Goal: Navigation & Orientation: Find specific page/section

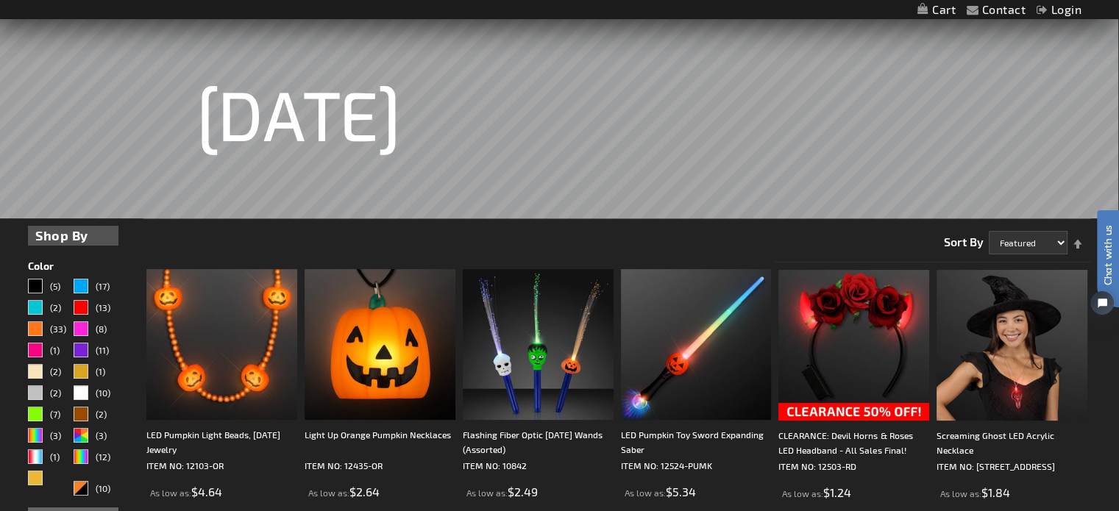
scroll to position [235, 0]
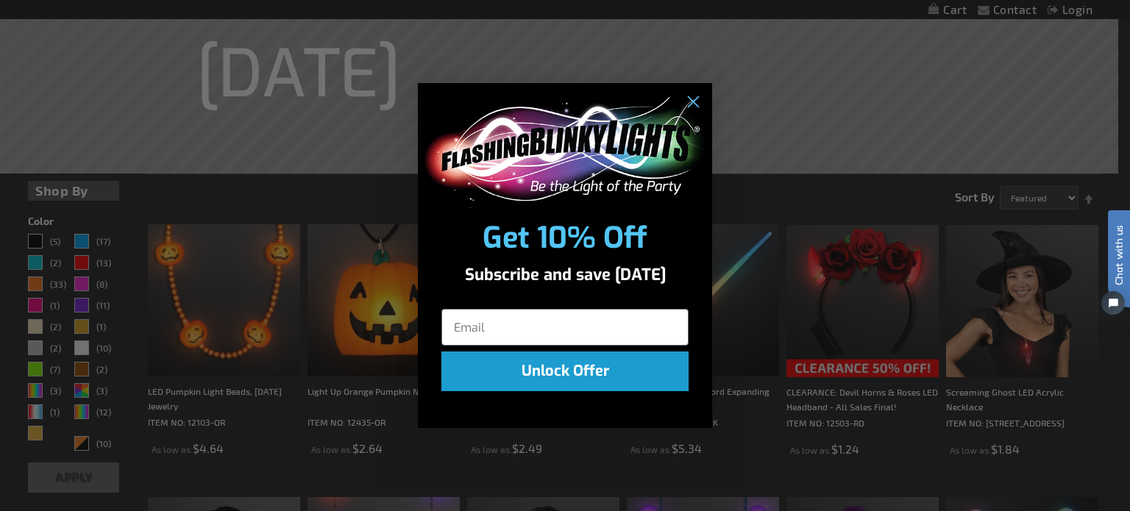
drag, startPoint x: 2212, startPoint y: 192, endPoint x: 1126, endPoint y: 129, distance: 1088.0
click at [695, 99] on icon "Close dialog" at bounding box center [693, 103] width 10 height 10
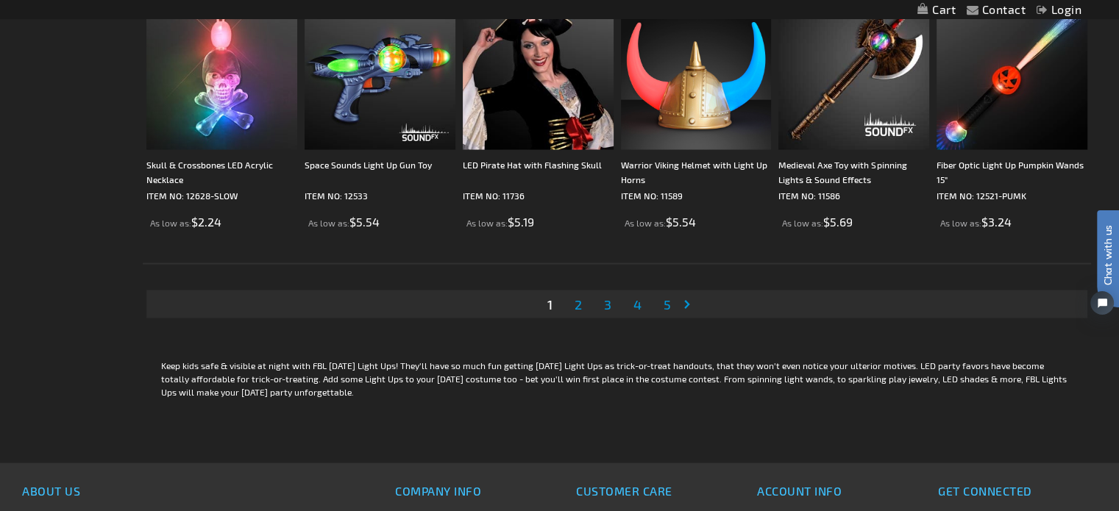
scroll to position [2921, 0]
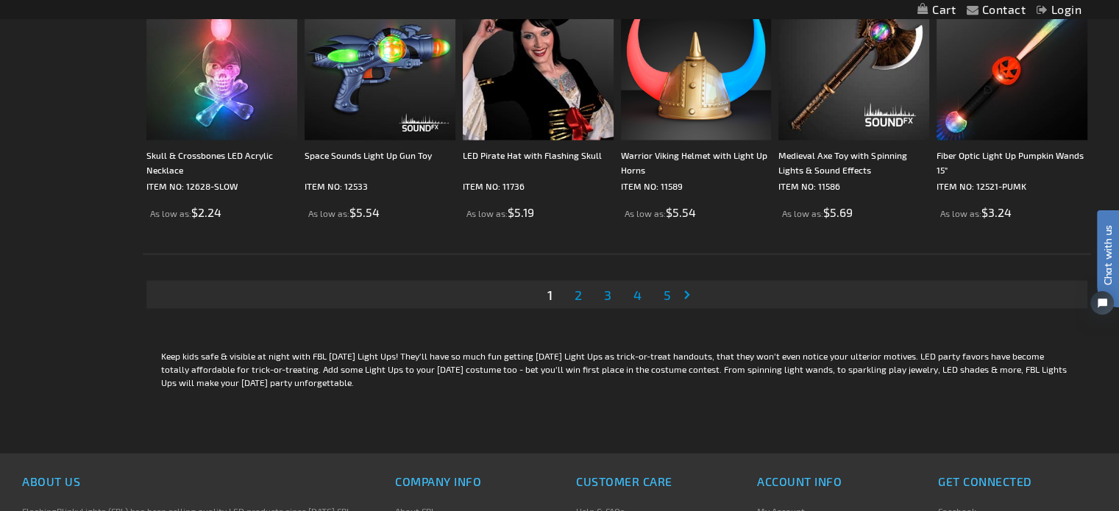
click at [689, 291] on link "Page Next" at bounding box center [690, 295] width 15 height 22
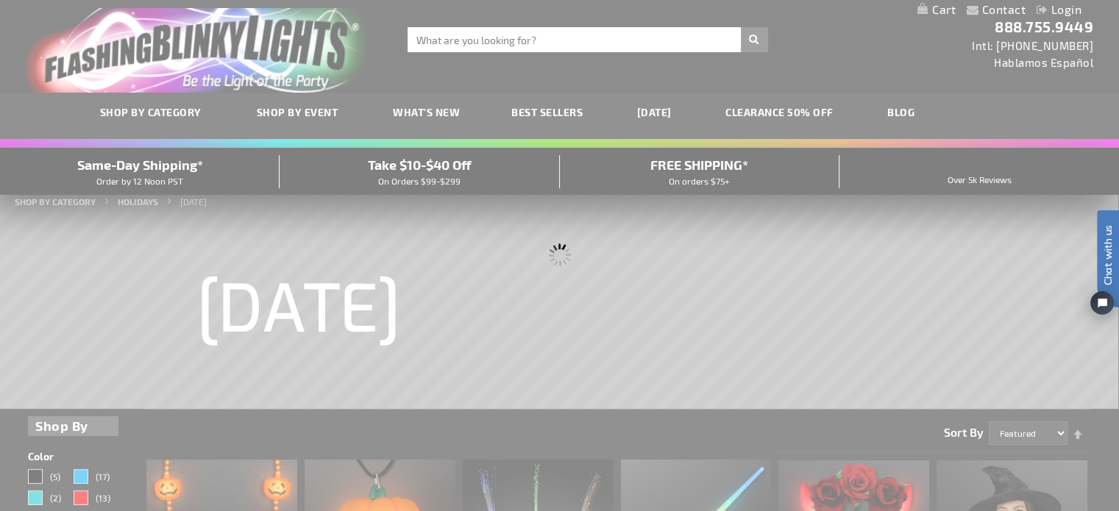
scroll to position [0, 0]
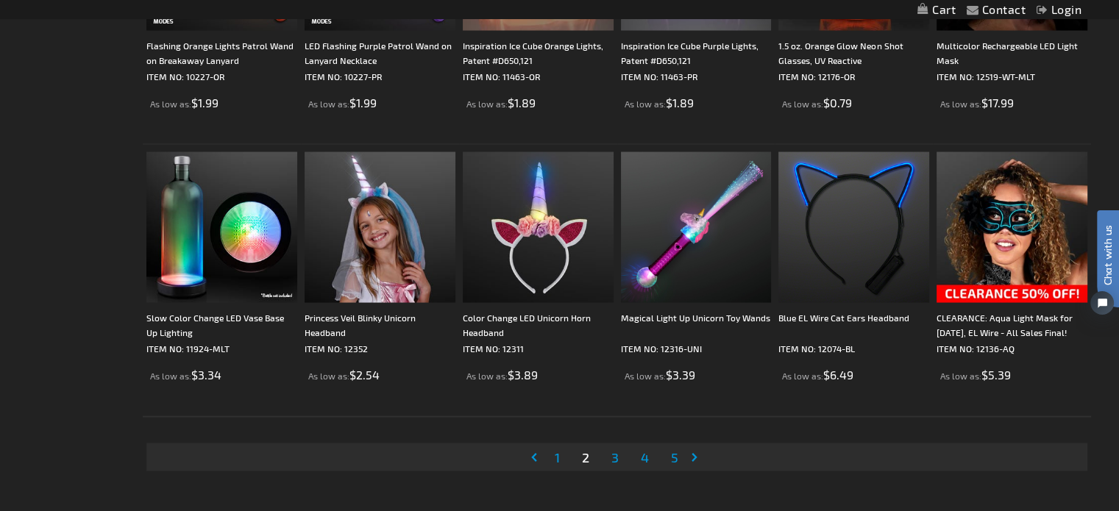
scroll to position [2829, 0]
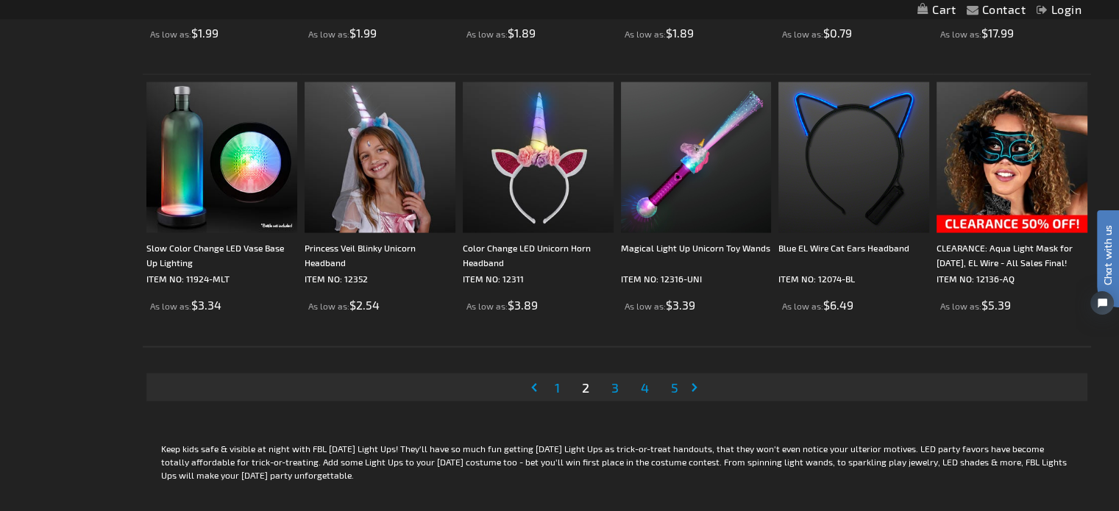
click at [695, 385] on link "Page Next" at bounding box center [697, 388] width 15 height 22
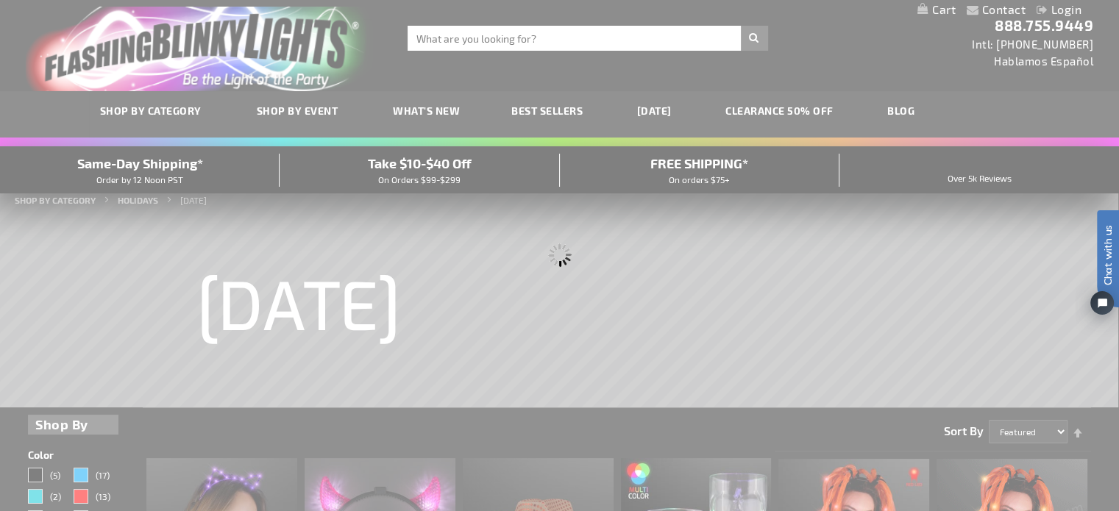
scroll to position [0, 0]
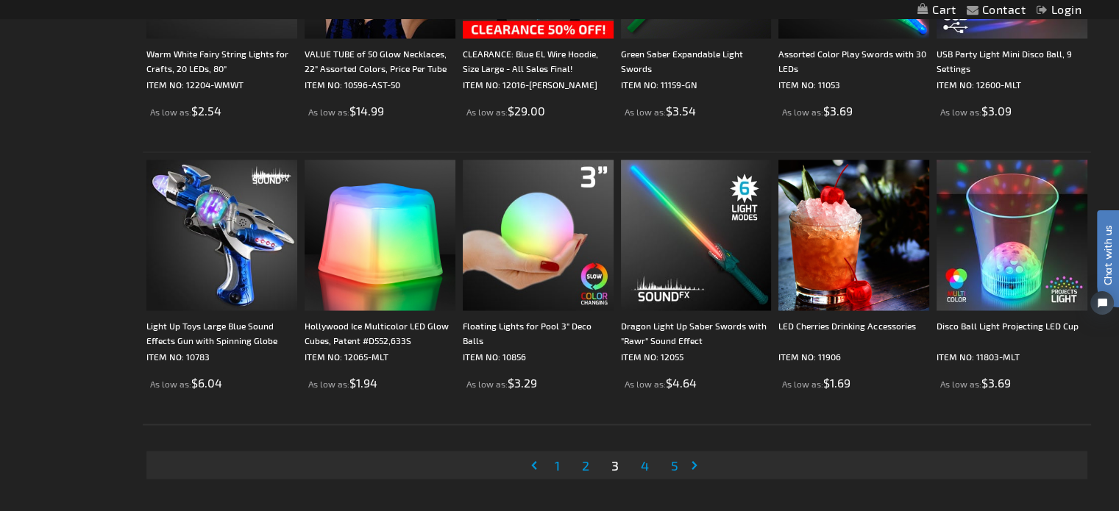
scroll to position [2785, 0]
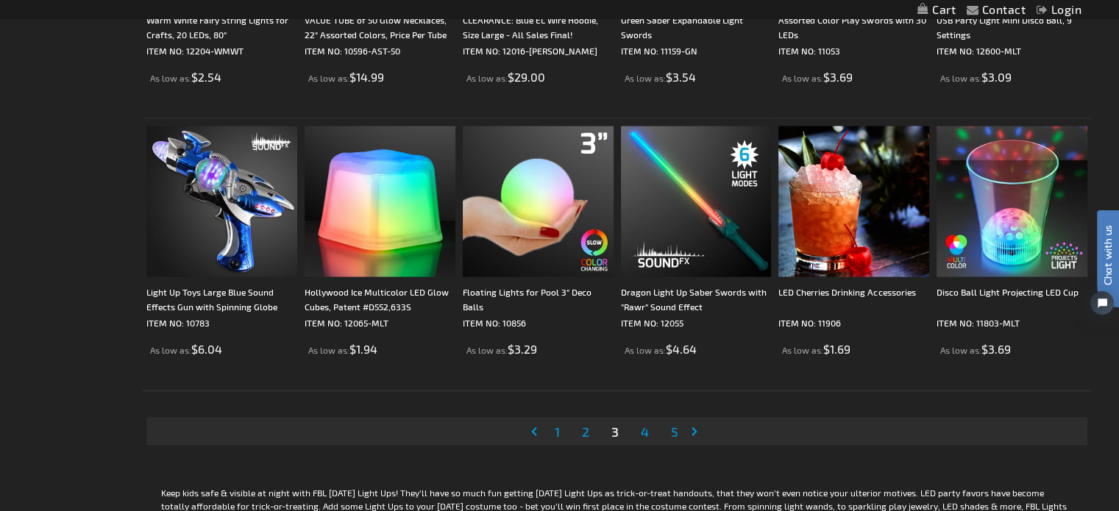
click at [696, 431] on link "Page Next" at bounding box center [697, 431] width 15 height 22
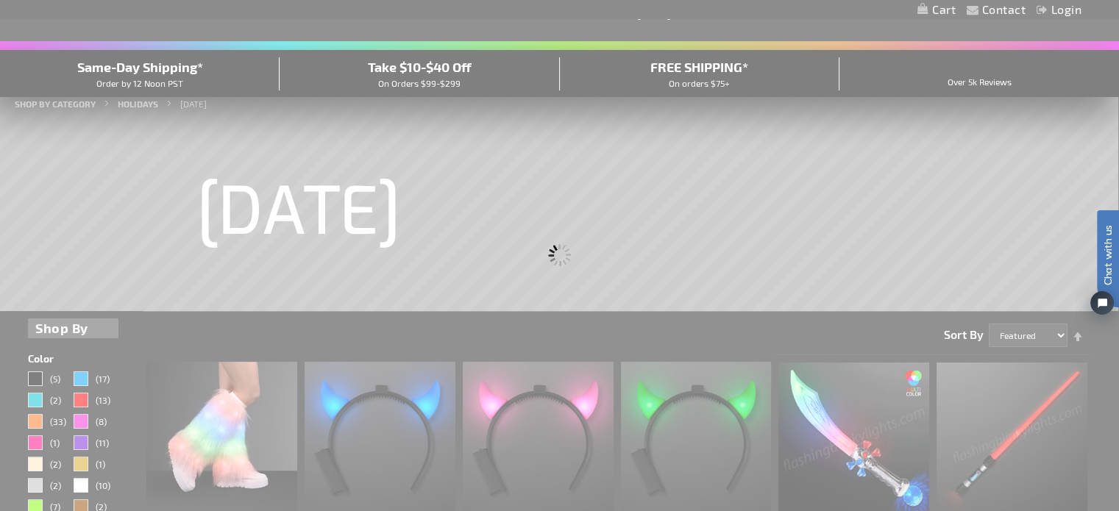
scroll to position [55, 0]
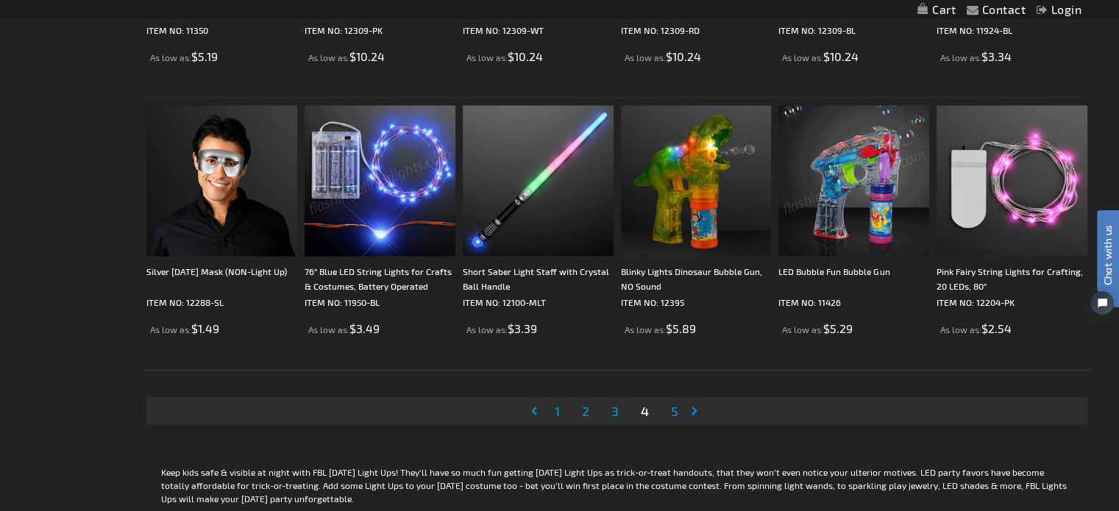
scroll to position [2829, 0]
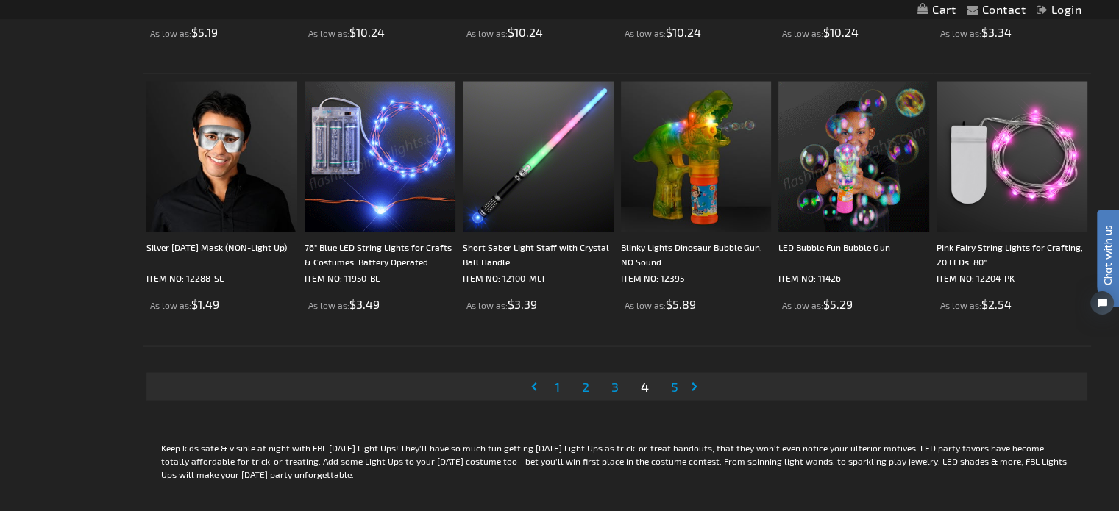
click at [692, 385] on link "Page Next" at bounding box center [697, 387] width 15 height 22
